Goal: Task Accomplishment & Management: Manage account settings

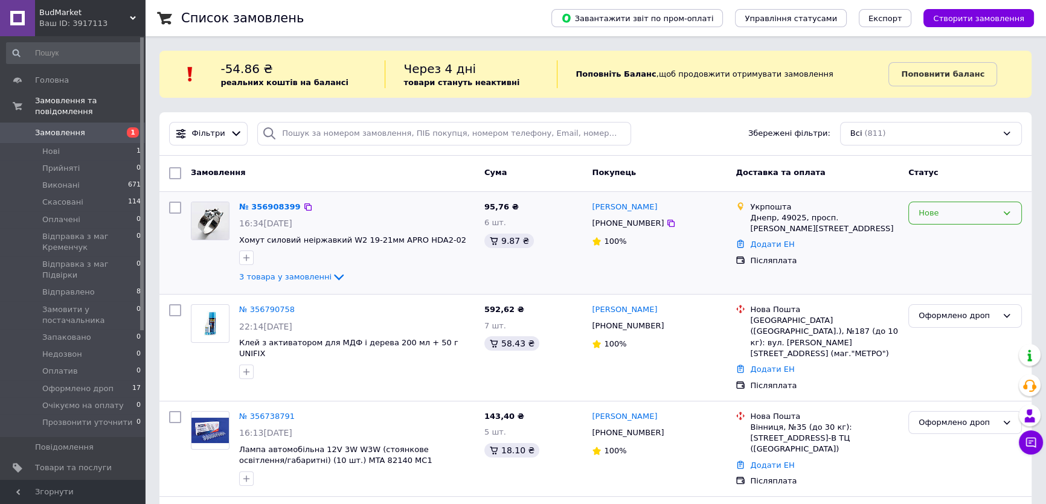
click at [926, 215] on div "Нове" at bounding box center [957, 213] width 78 height 13
click at [932, 232] on li "Прийнято" at bounding box center [965, 238] width 112 height 22
click at [312, 277] on span "3 товара у замовленні" at bounding box center [285, 276] width 92 height 9
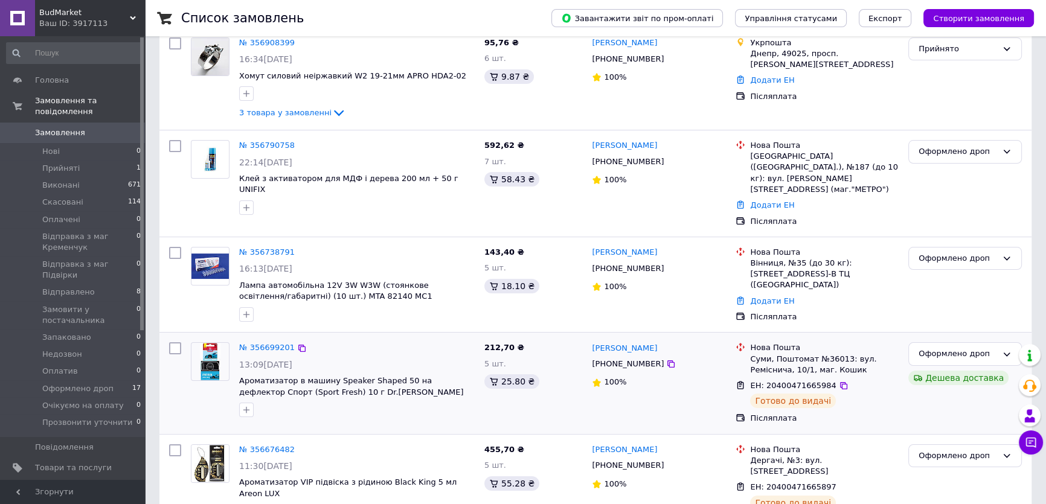
scroll to position [109, 0]
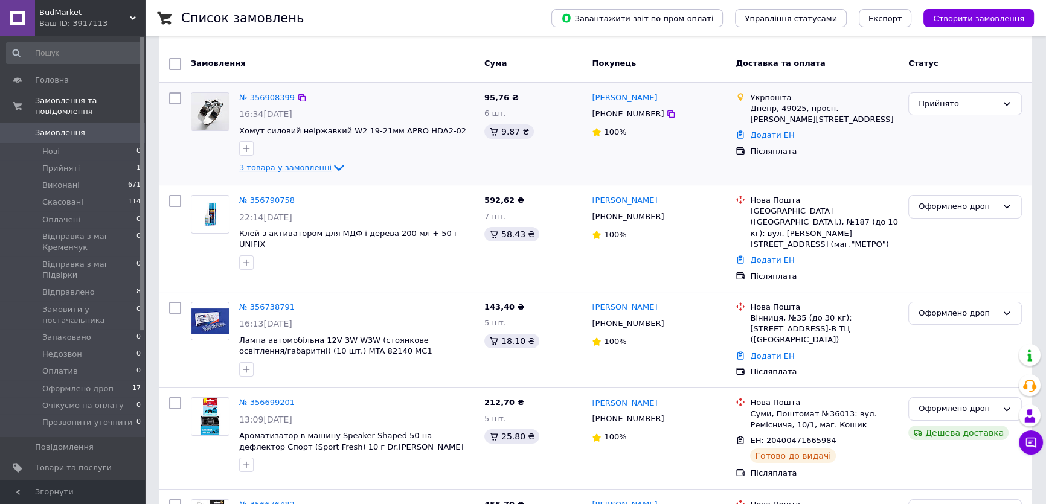
click at [304, 170] on span "3 товара у замовленні" at bounding box center [285, 167] width 92 height 9
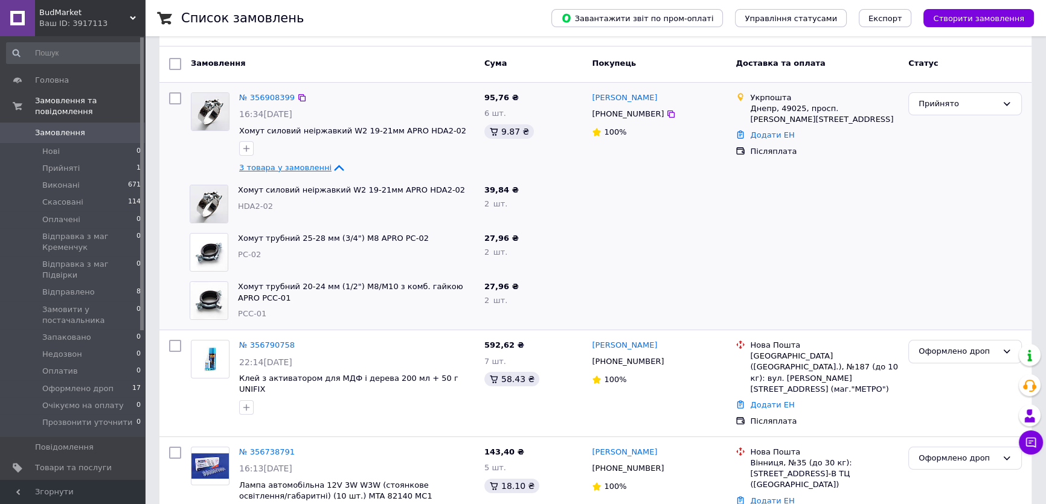
click at [304, 170] on span "3 товара у замовленні" at bounding box center [285, 167] width 92 height 9
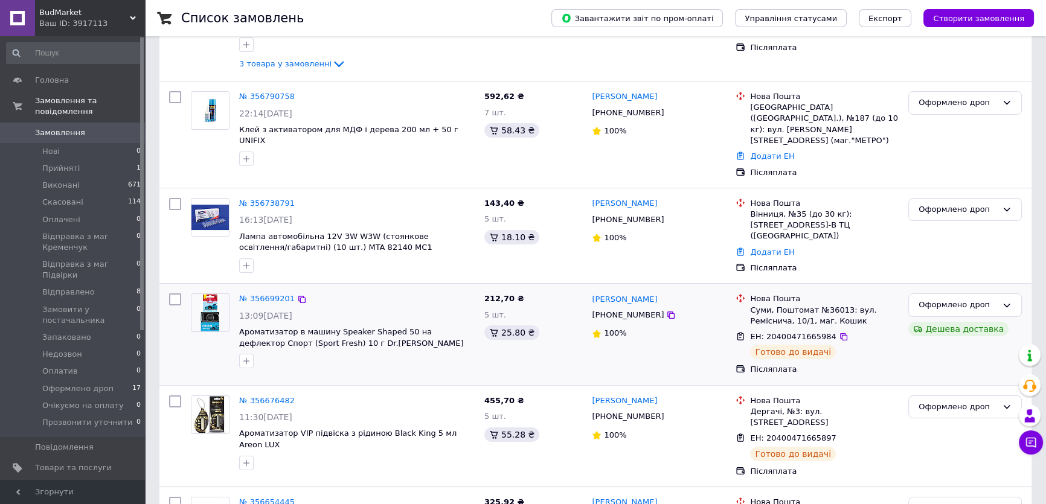
scroll to position [219, 0]
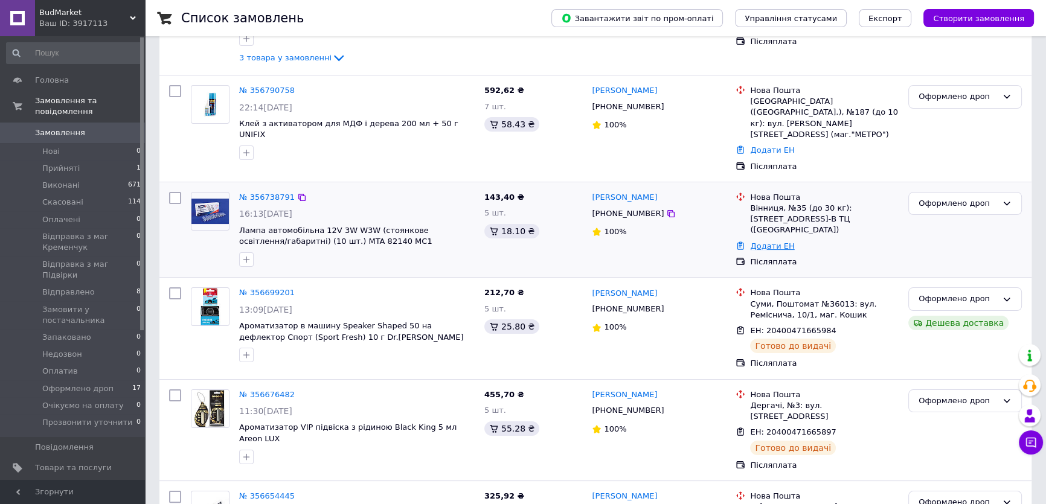
click at [774, 242] on link "Додати ЕН" at bounding box center [772, 246] width 44 height 9
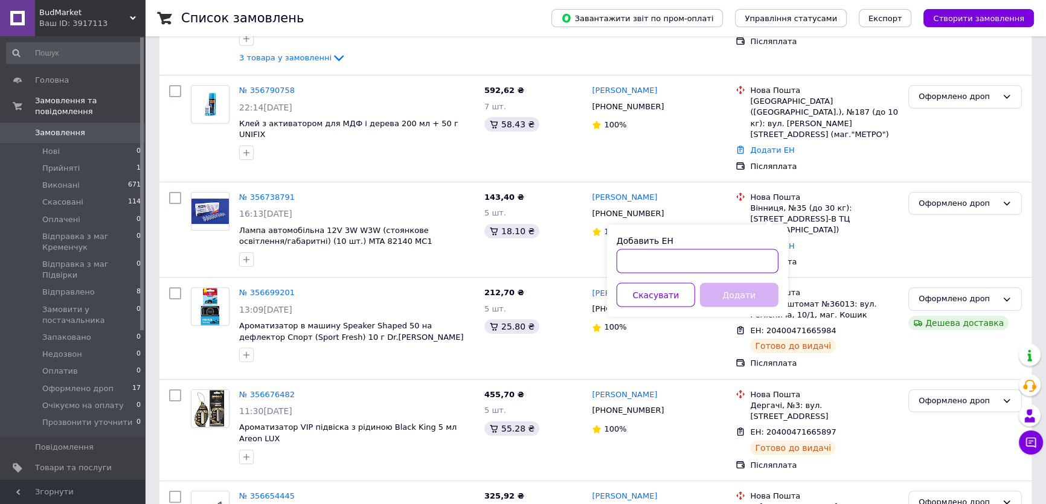
click at [653, 267] on input "Добавить ЕН" at bounding box center [697, 261] width 162 height 24
paste input "20400471879022"
type input "20400471879022"
click at [763, 286] on button "Додати" at bounding box center [739, 295] width 78 height 24
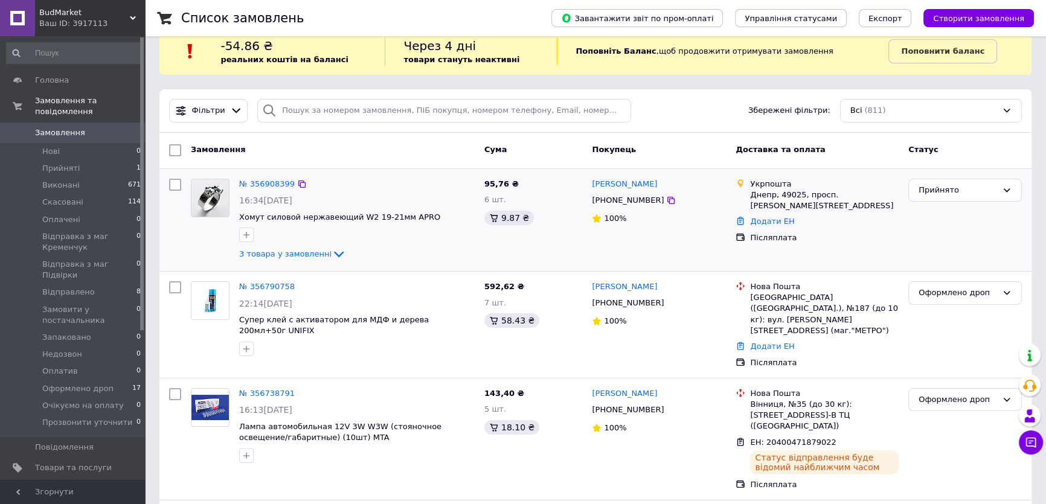
scroll to position [0, 0]
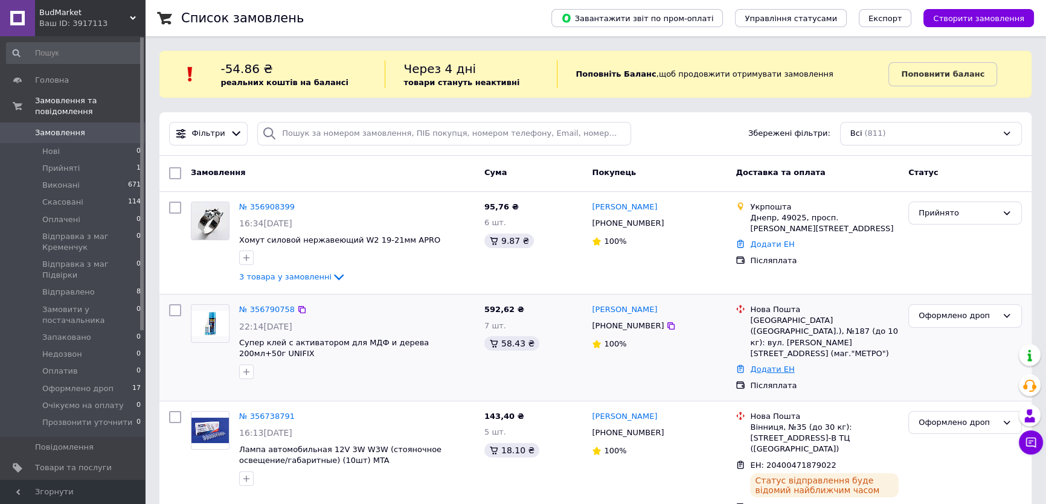
click at [767, 365] on link "Додати ЕН" at bounding box center [772, 369] width 44 height 9
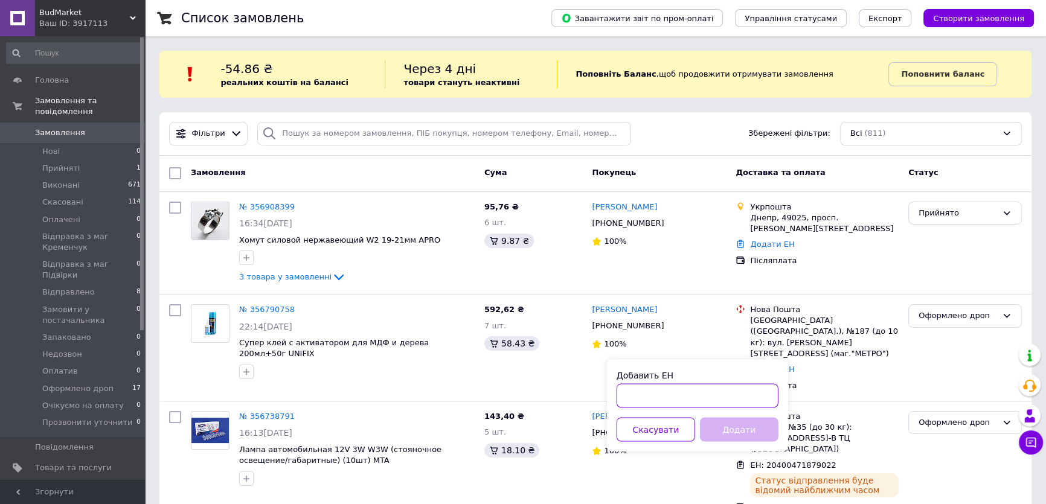
click at [720, 402] on input "Добавить ЕН" at bounding box center [697, 395] width 162 height 24
paste input "20400471871159"
type input "20400471871159"
click at [746, 433] on button "Додати" at bounding box center [739, 429] width 78 height 24
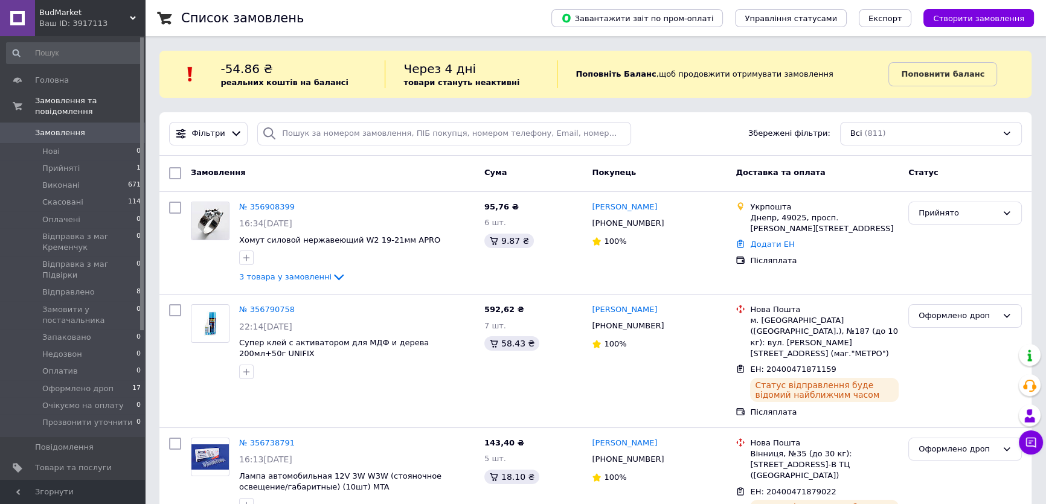
click at [102, 127] on span "Замовлення" at bounding box center [73, 132] width 77 height 11
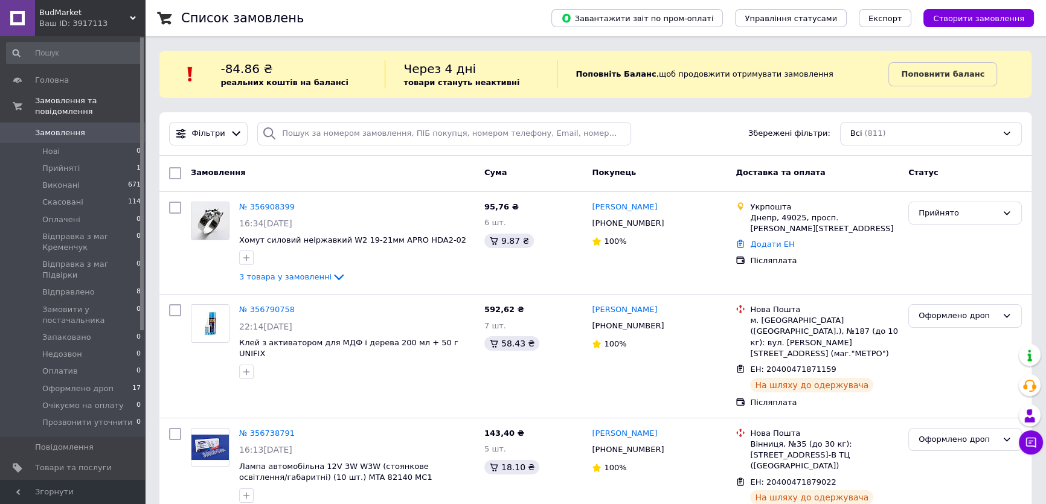
click at [64, 127] on span "Замовлення" at bounding box center [60, 132] width 50 height 11
